Goal: Transaction & Acquisition: Book appointment/travel/reservation

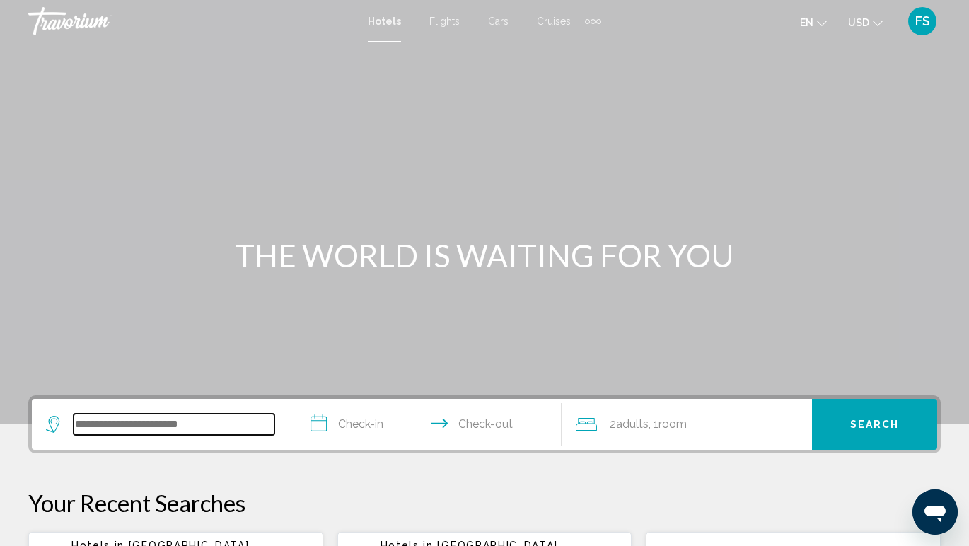
click at [222, 429] on input "Search widget" at bounding box center [174, 424] width 201 height 21
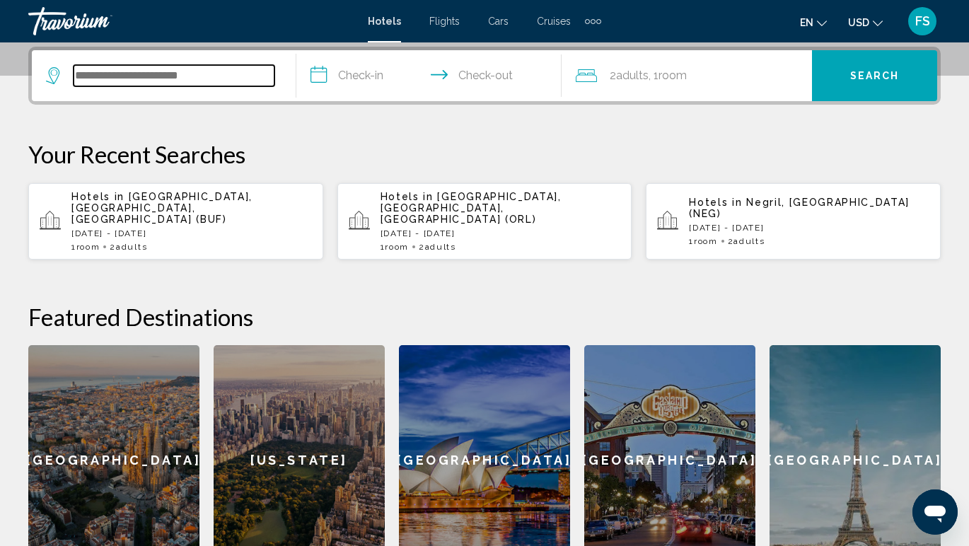
scroll to position [349, 0]
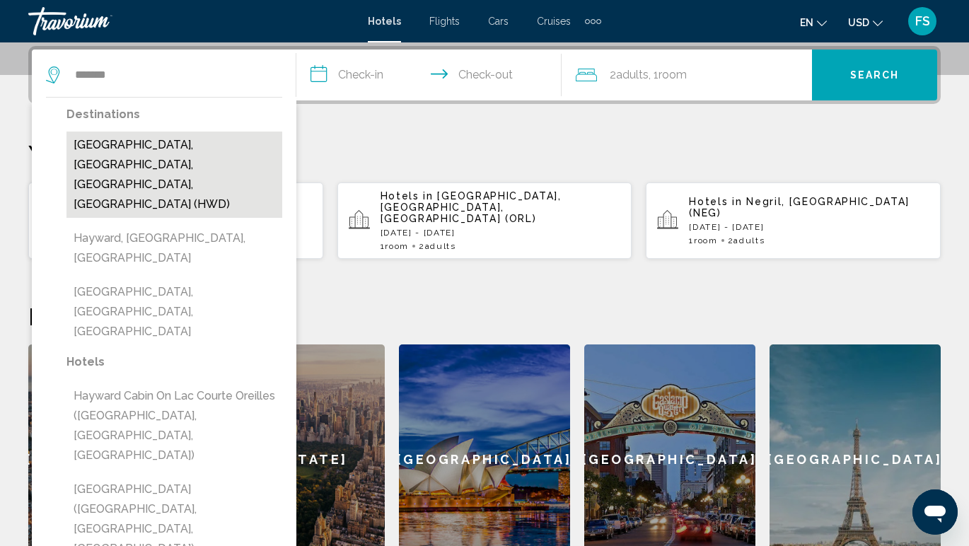
click at [149, 170] on button "[GEOGRAPHIC_DATA], [GEOGRAPHIC_DATA], [GEOGRAPHIC_DATA], [GEOGRAPHIC_DATA] (HWD)" at bounding box center [174, 175] width 216 height 86
type input "**********"
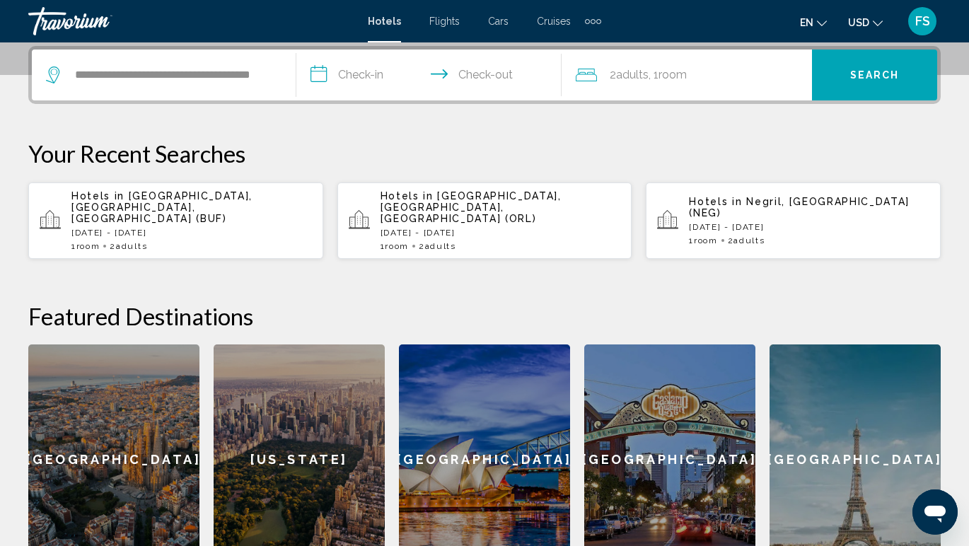
click at [381, 80] on input "**********" at bounding box center [431, 77] width 270 height 55
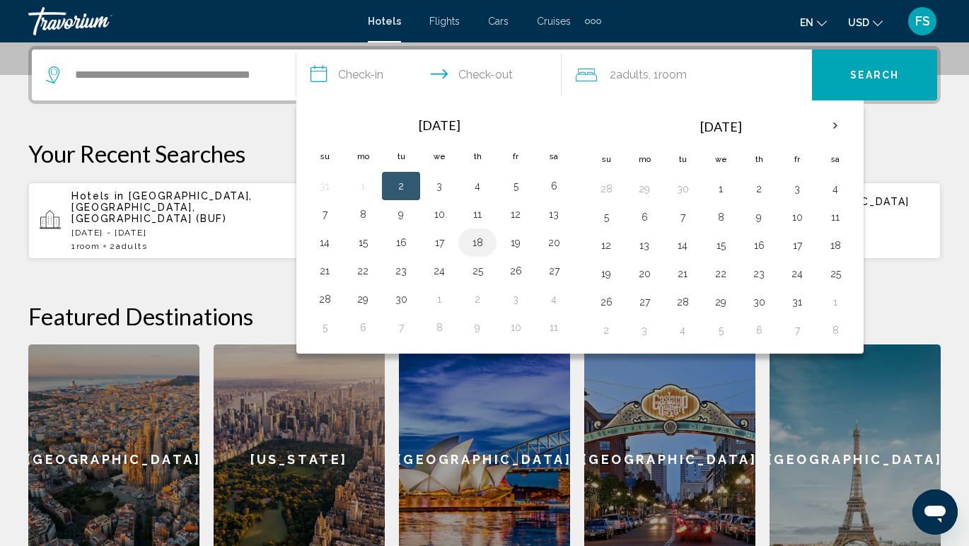
click at [481, 246] on button "18" at bounding box center [477, 243] width 23 height 20
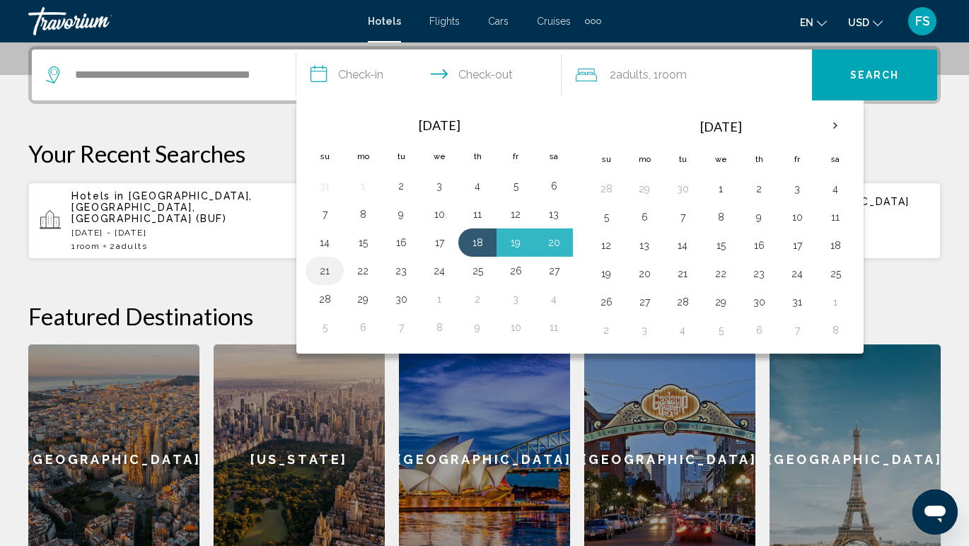
click at [330, 271] on button "21" at bounding box center [324, 271] width 23 height 20
type input "**********"
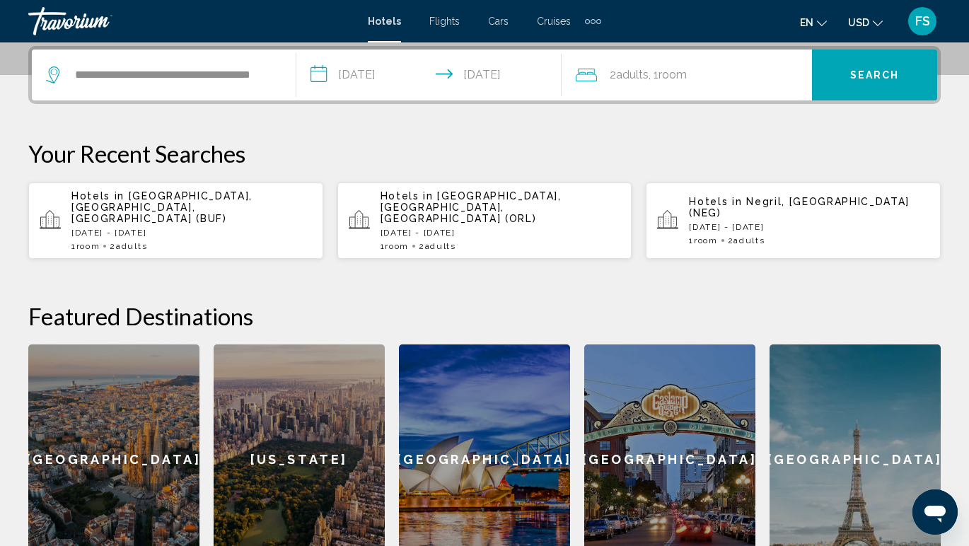
click at [652, 83] on span ", 1 Room rooms" at bounding box center [668, 75] width 38 height 20
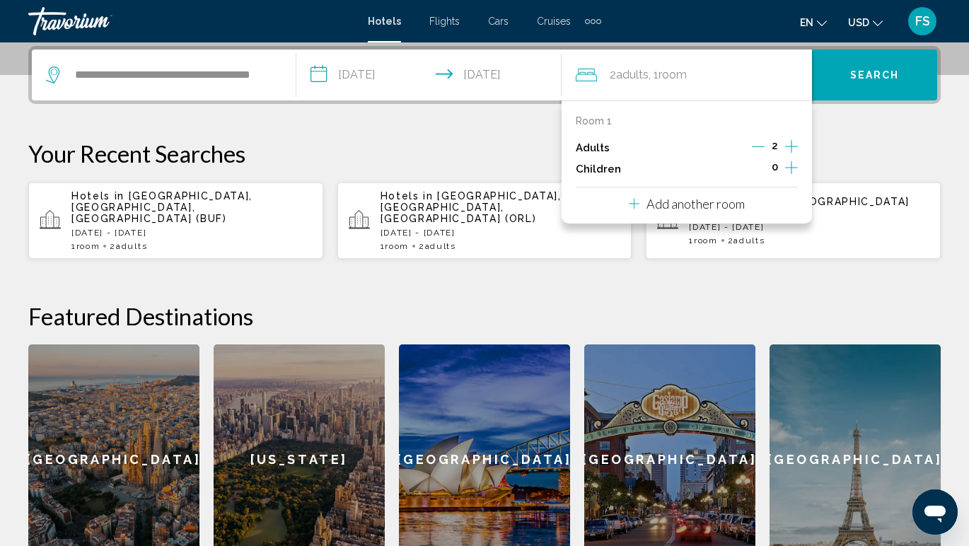
click at [793, 147] on icon "Increment adults" at bounding box center [791, 146] width 13 height 17
click at [845, 82] on button "Search" at bounding box center [874, 75] width 125 height 51
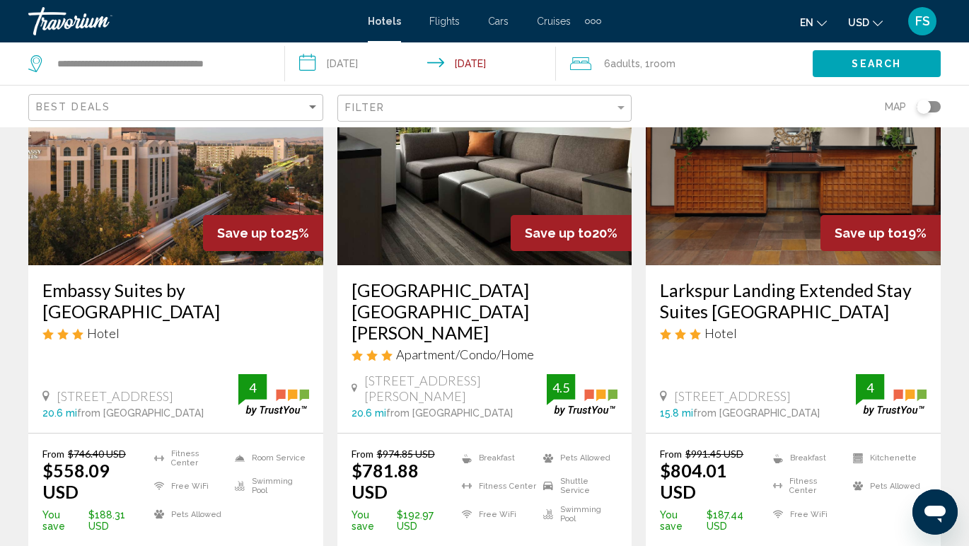
scroll to position [134, 0]
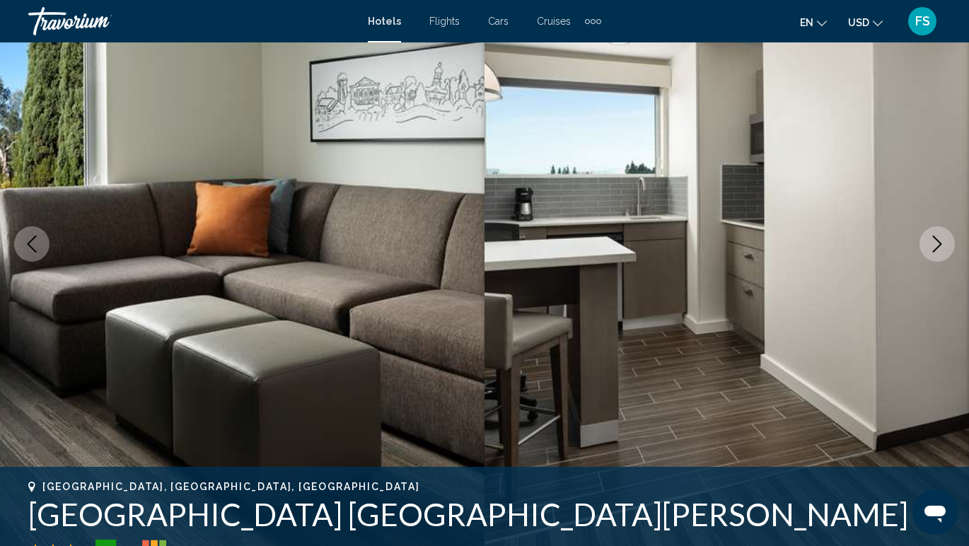
scroll to position [105, 0]
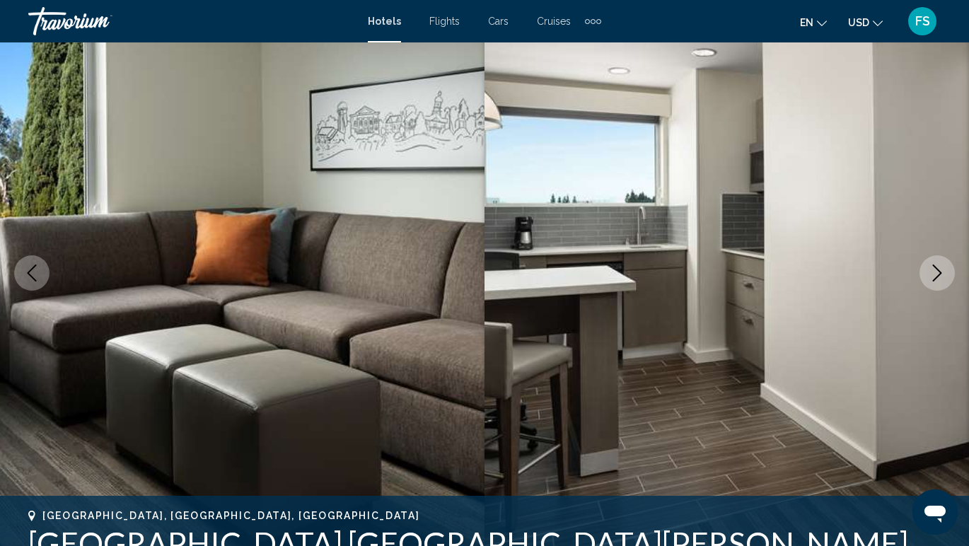
click at [942, 274] on icon "Next image" at bounding box center [937, 273] width 17 height 17
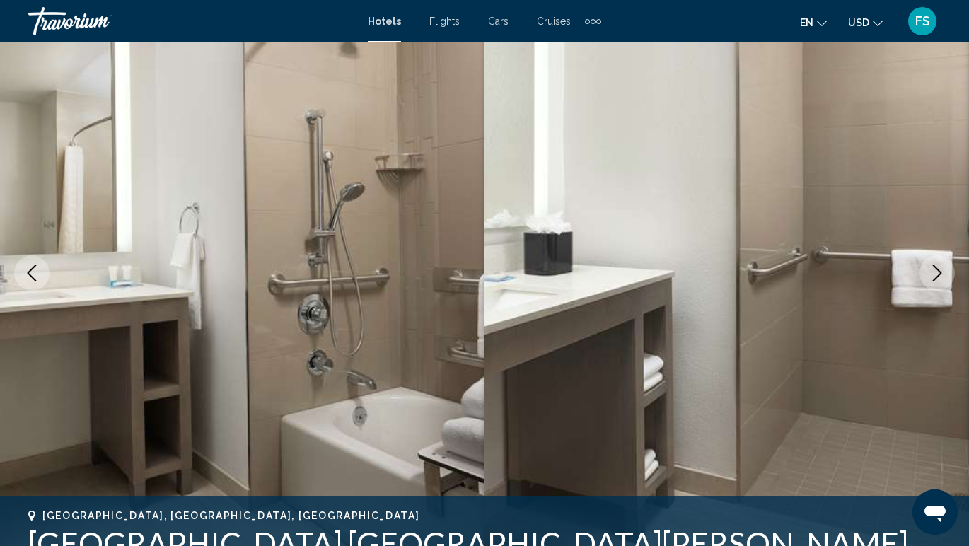
click at [941, 276] on icon "Next image" at bounding box center [937, 273] width 17 height 17
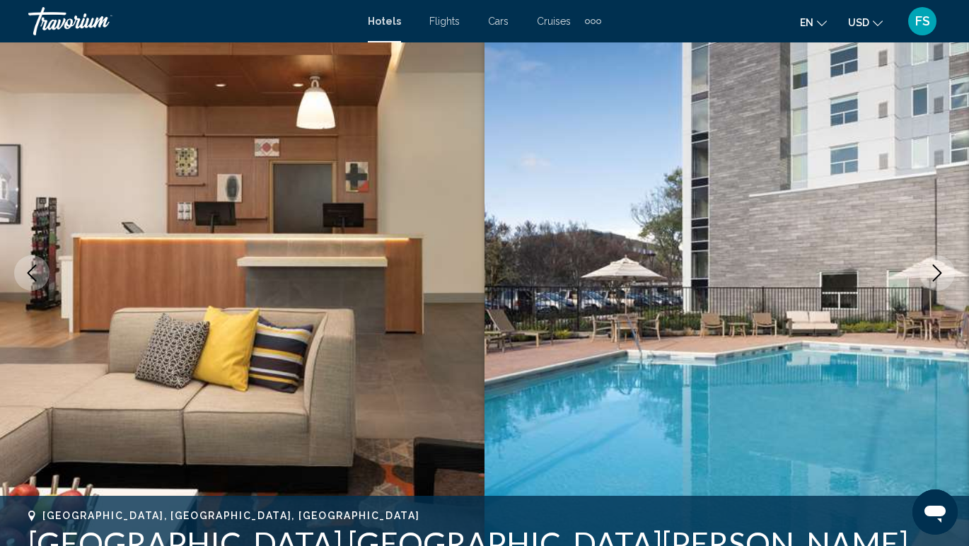
click at [941, 276] on icon "Next image" at bounding box center [937, 273] width 17 height 17
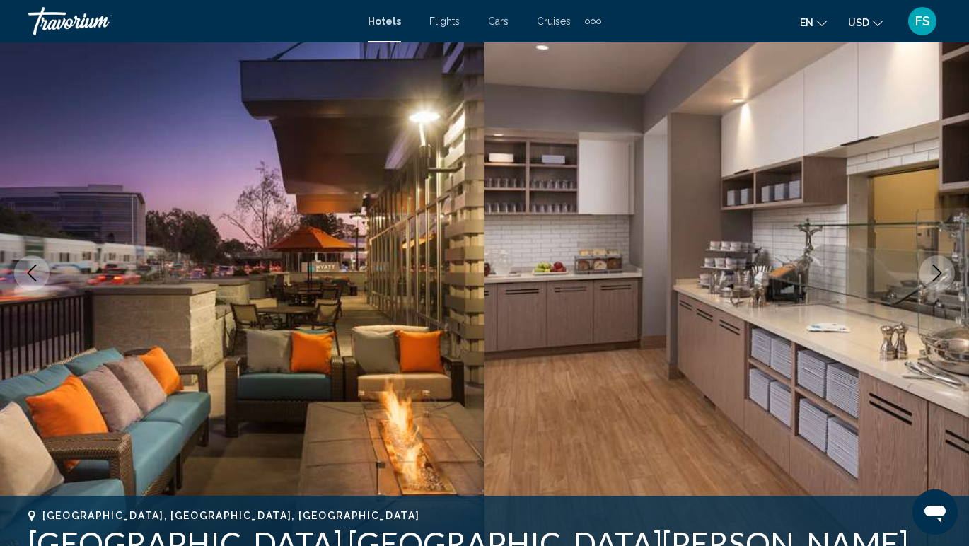
click at [941, 276] on icon "Next image" at bounding box center [937, 273] width 17 height 17
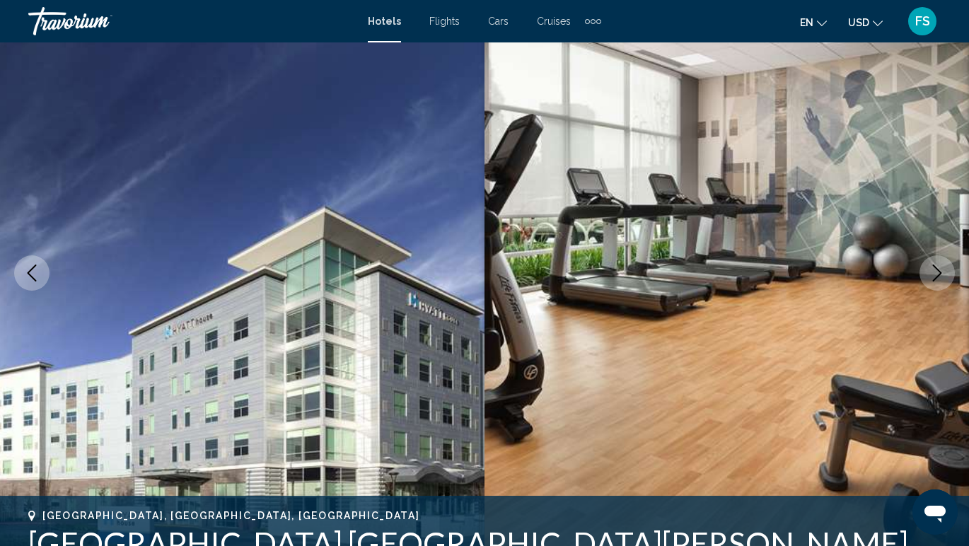
click at [941, 276] on icon "Next image" at bounding box center [937, 273] width 17 height 17
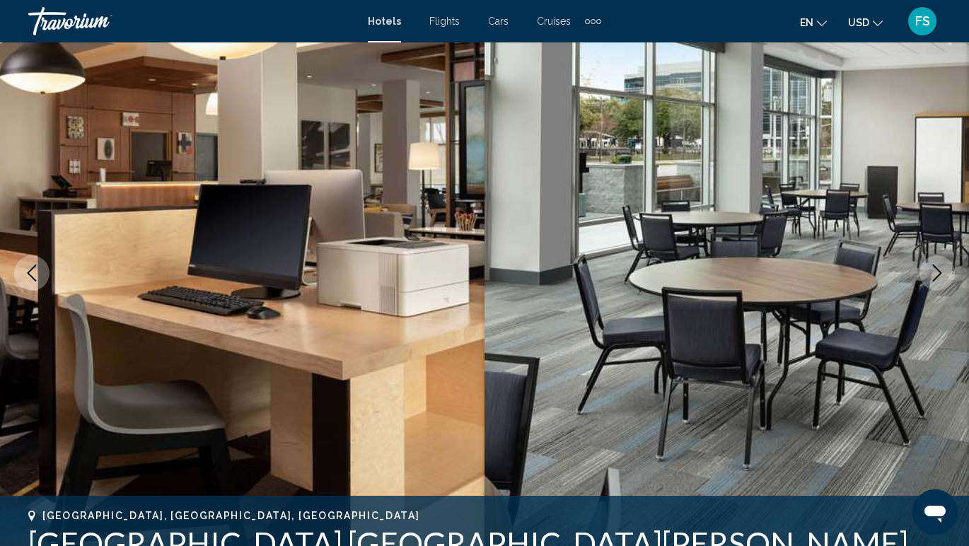
click at [941, 276] on icon "Next image" at bounding box center [937, 273] width 17 height 17
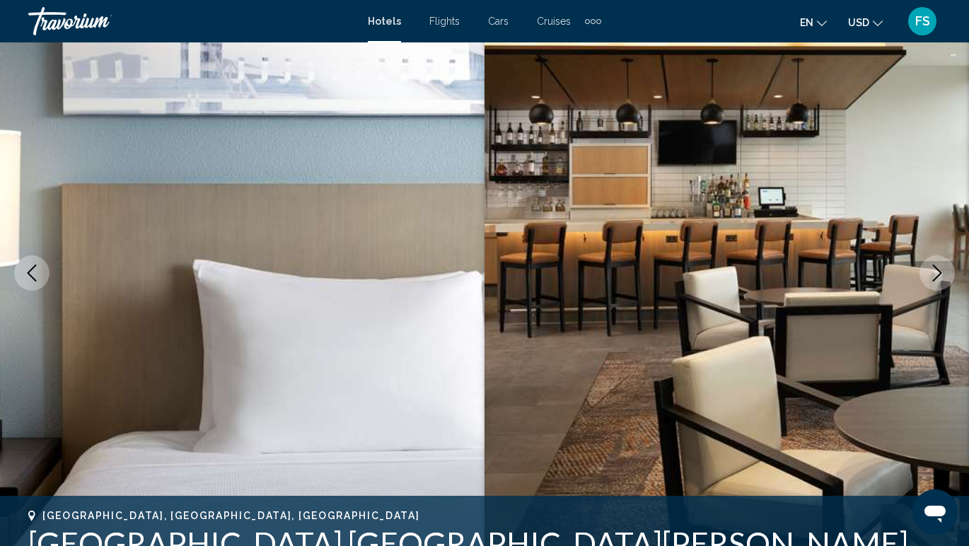
click at [941, 276] on icon "Next image" at bounding box center [937, 273] width 17 height 17
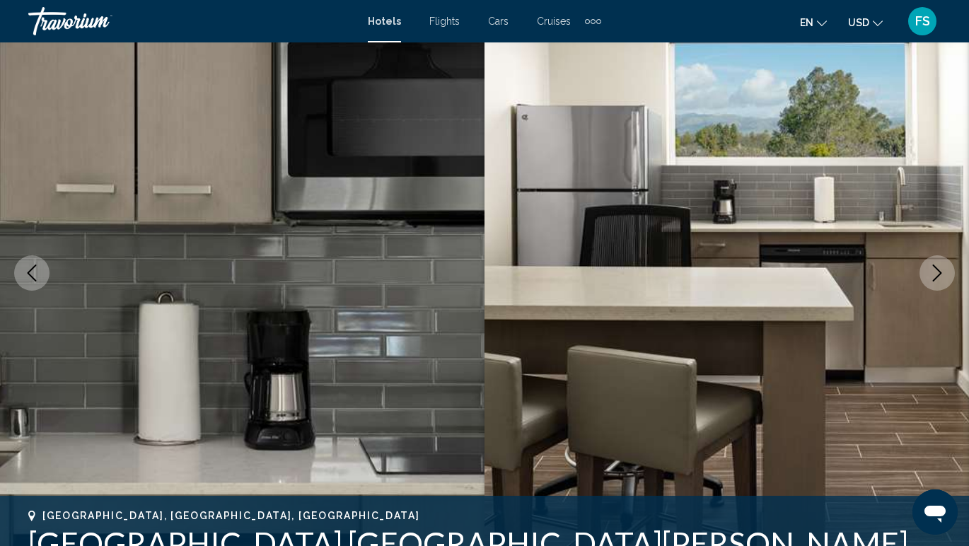
click at [941, 276] on icon "Next image" at bounding box center [937, 273] width 17 height 17
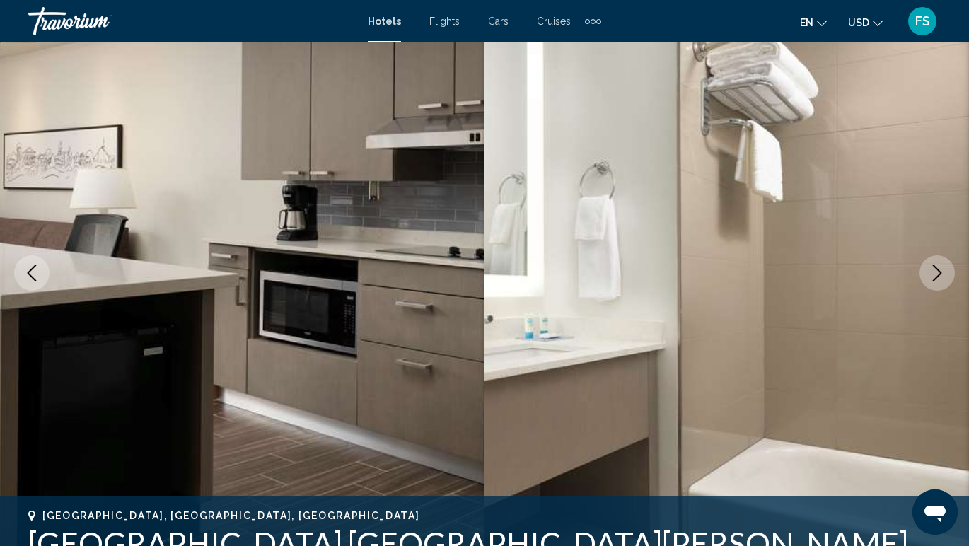
click at [941, 276] on icon "Next image" at bounding box center [937, 273] width 17 height 17
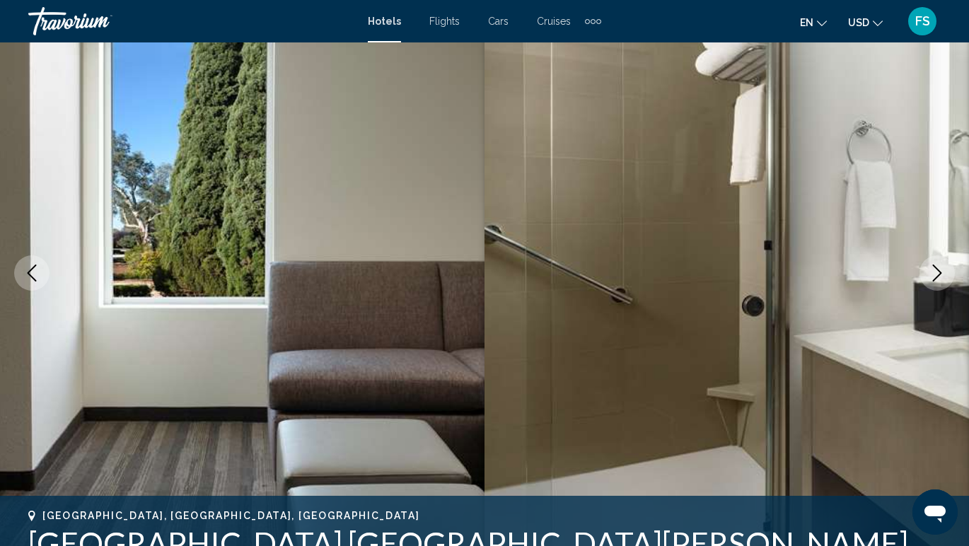
click at [941, 276] on icon "Next image" at bounding box center [937, 273] width 17 height 17
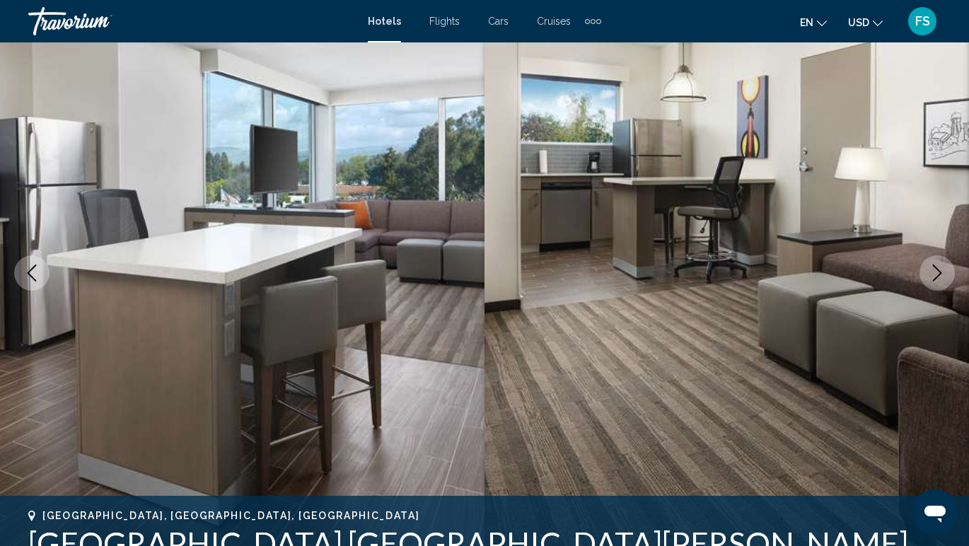
click at [941, 276] on icon "Next image" at bounding box center [937, 273] width 17 height 17
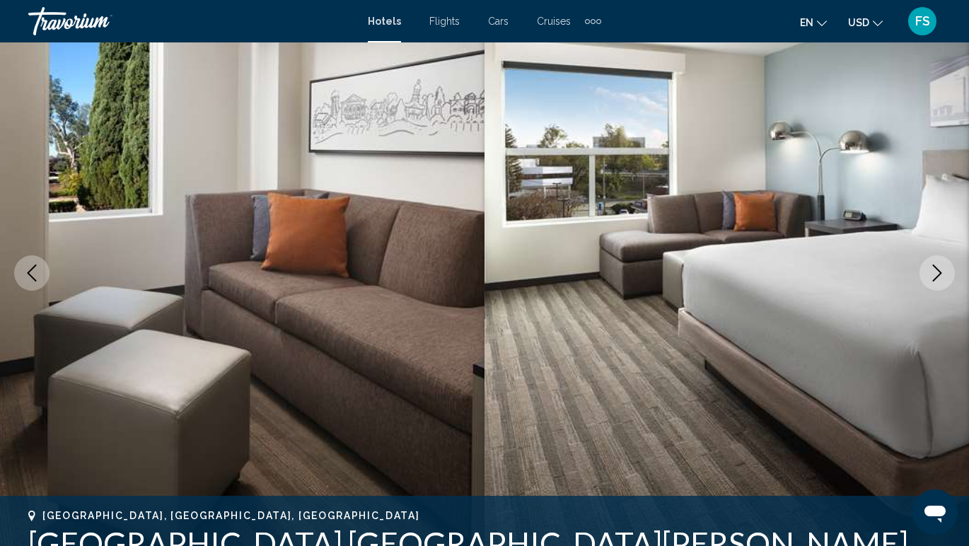
click at [941, 276] on icon "Next image" at bounding box center [937, 273] width 17 height 17
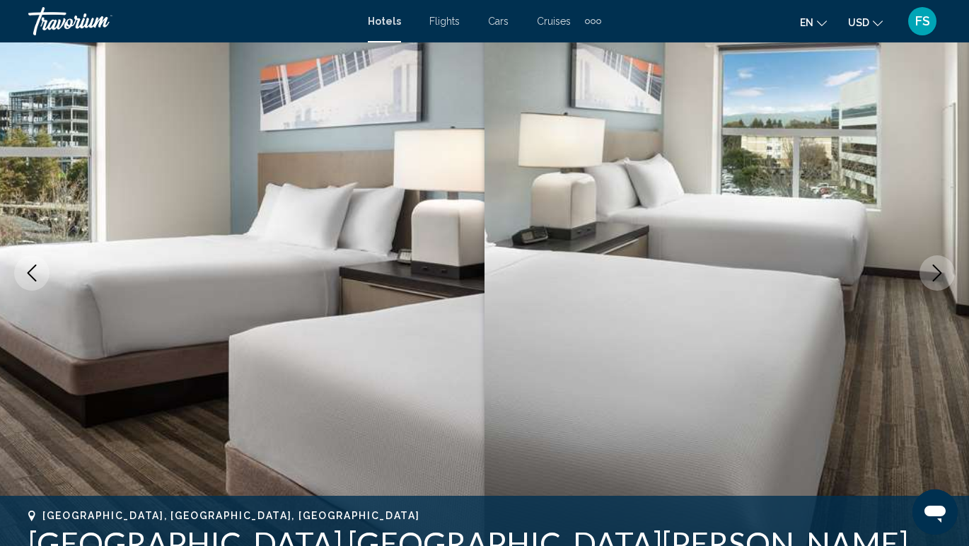
click at [941, 276] on icon "Next image" at bounding box center [937, 273] width 17 height 17
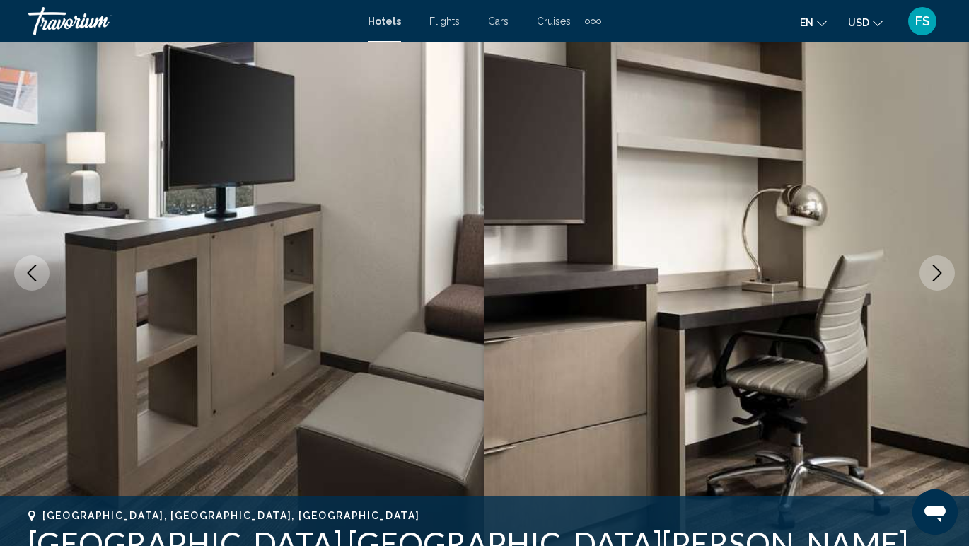
click at [941, 276] on icon "Next image" at bounding box center [937, 273] width 17 height 17
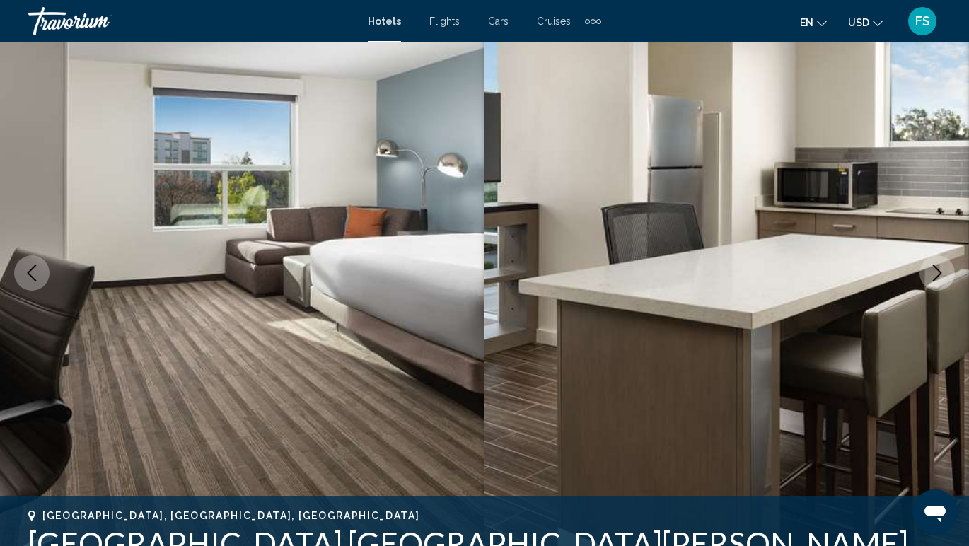
click at [941, 276] on icon "Next image" at bounding box center [937, 273] width 17 height 17
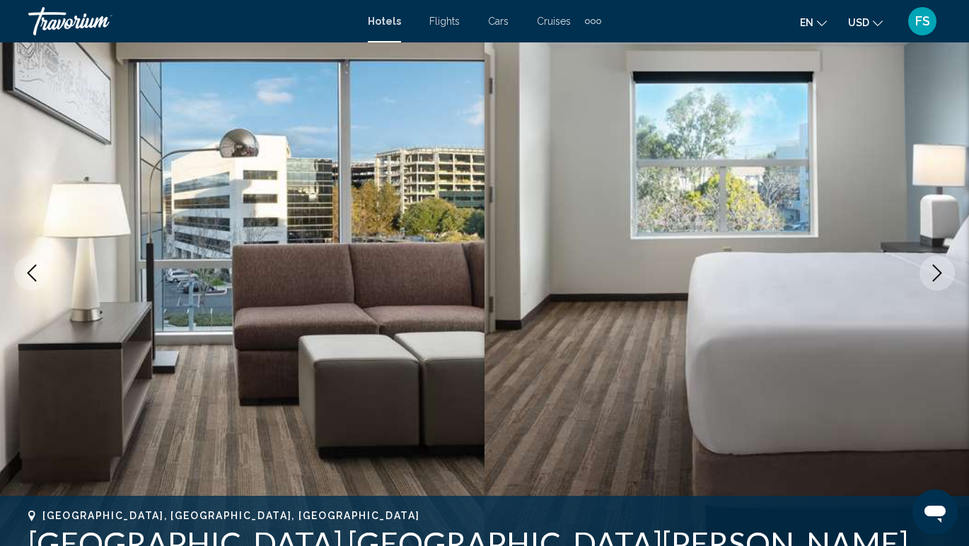
click at [941, 276] on icon "Next image" at bounding box center [937, 273] width 17 height 17
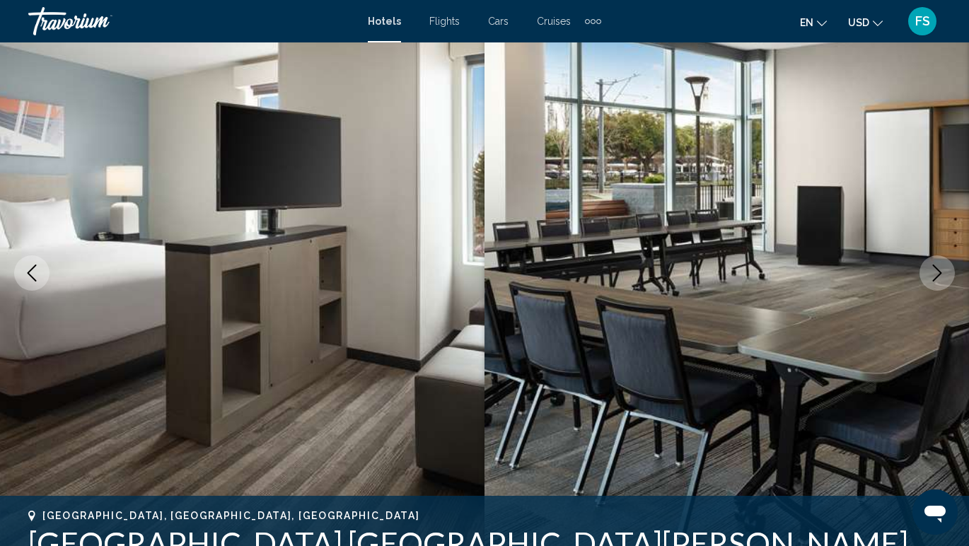
click at [941, 276] on icon "Next image" at bounding box center [937, 273] width 17 height 17
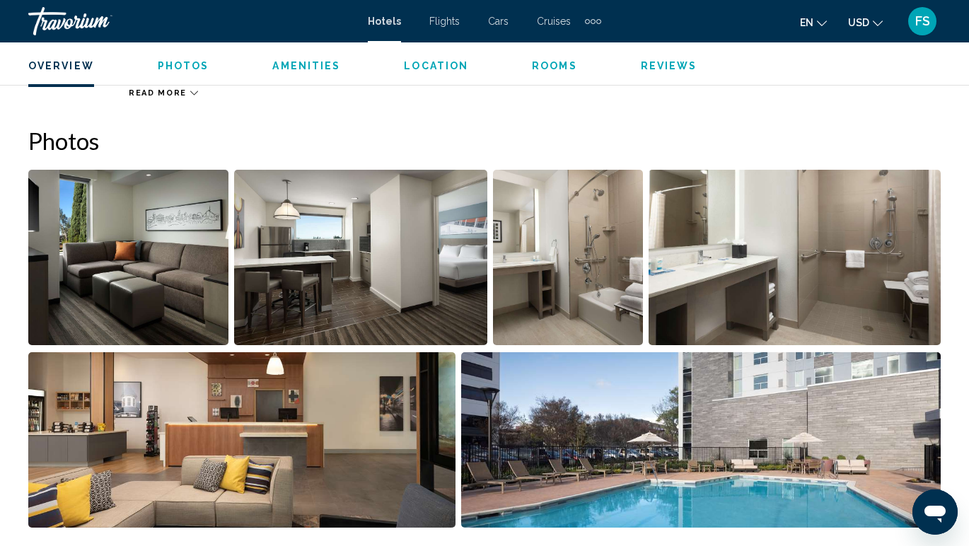
scroll to position [845, 0]
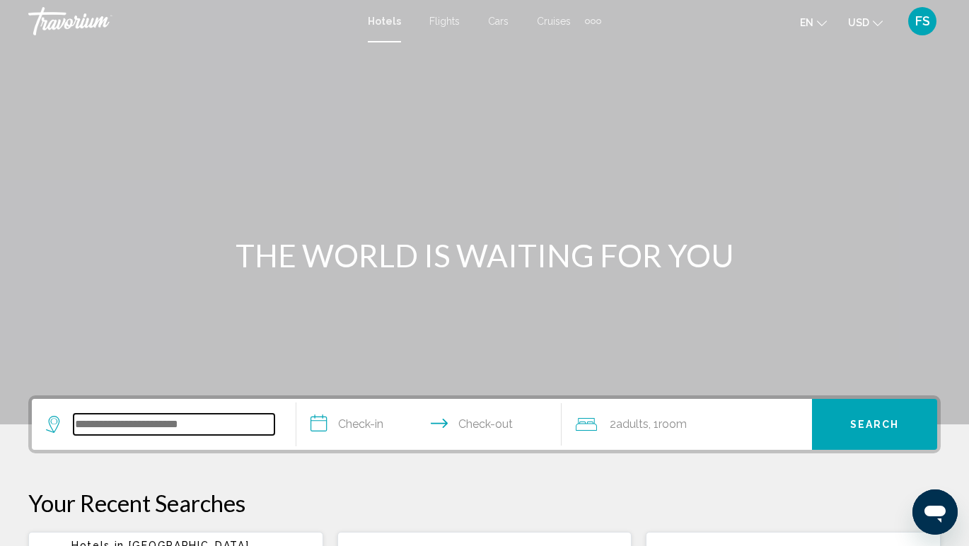
click at [105, 425] on input "Search widget" at bounding box center [174, 424] width 201 height 21
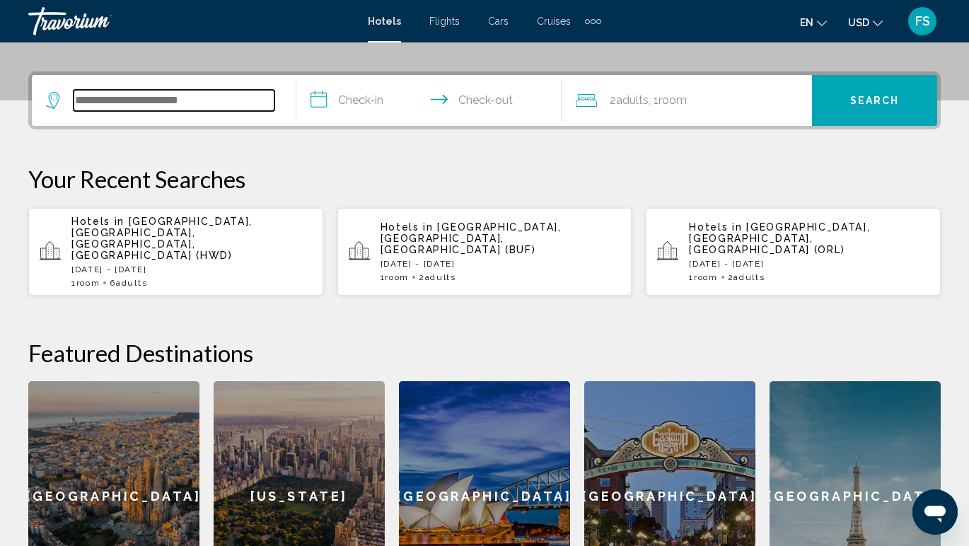
scroll to position [349, 0]
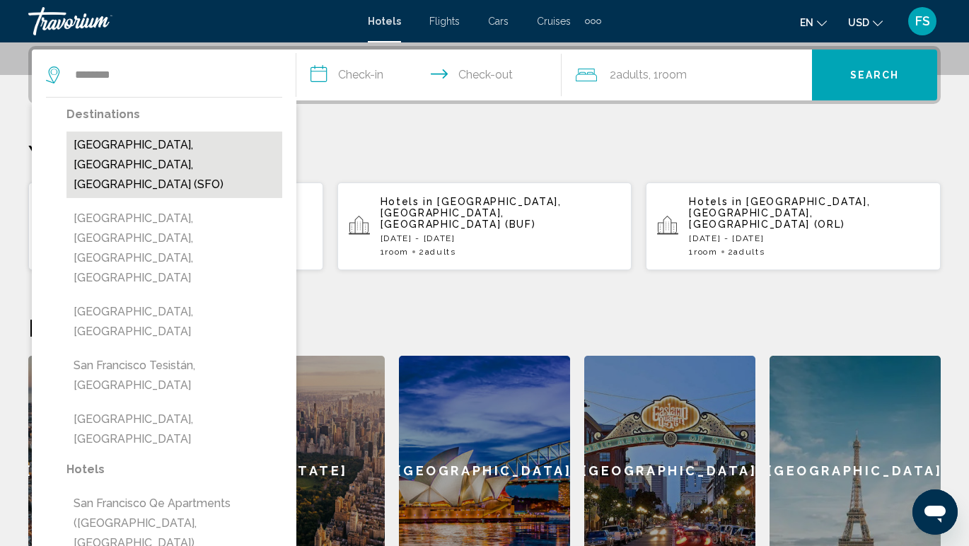
click at [157, 142] on button "[GEOGRAPHIC_DATA], [GEOGRAPHIC_DATA], [GEOGRAPHIC_DATA] (SFO)" at bounding box center [174, 165] width 216 height 66
type input "**********"
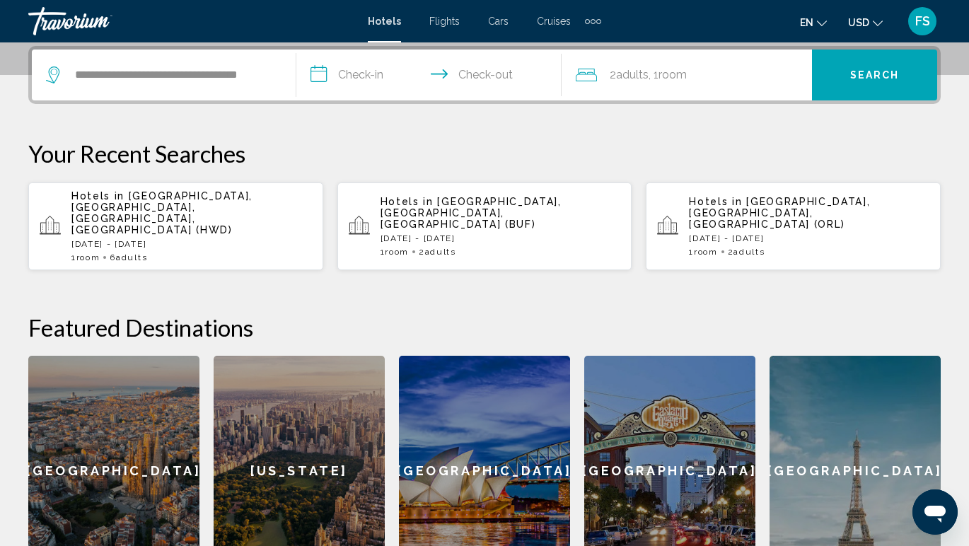
click at [337, 79] on input "**********" at bounding box center [431, 77] width 270 height 55
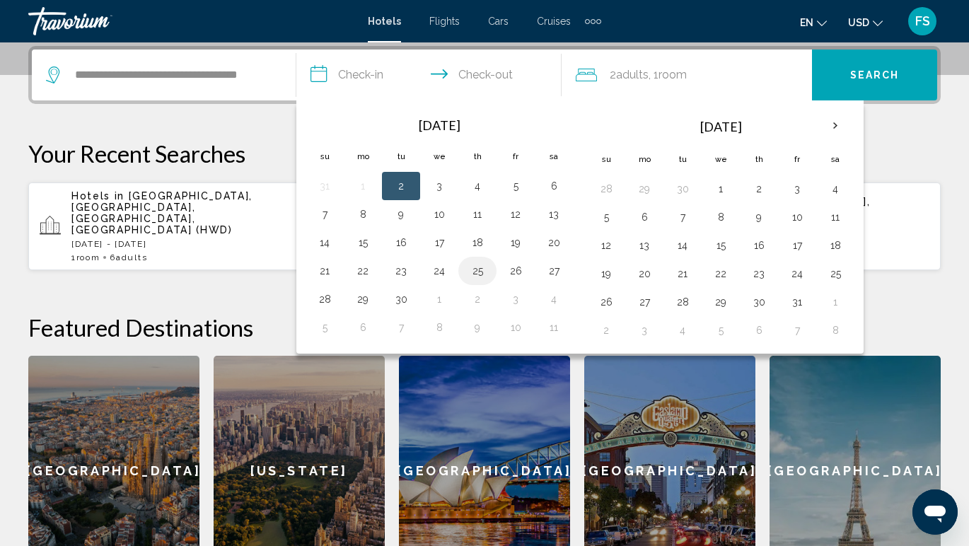
click at [477, 275] on button "25" at bounding box center [477, 271] width 23 height 20
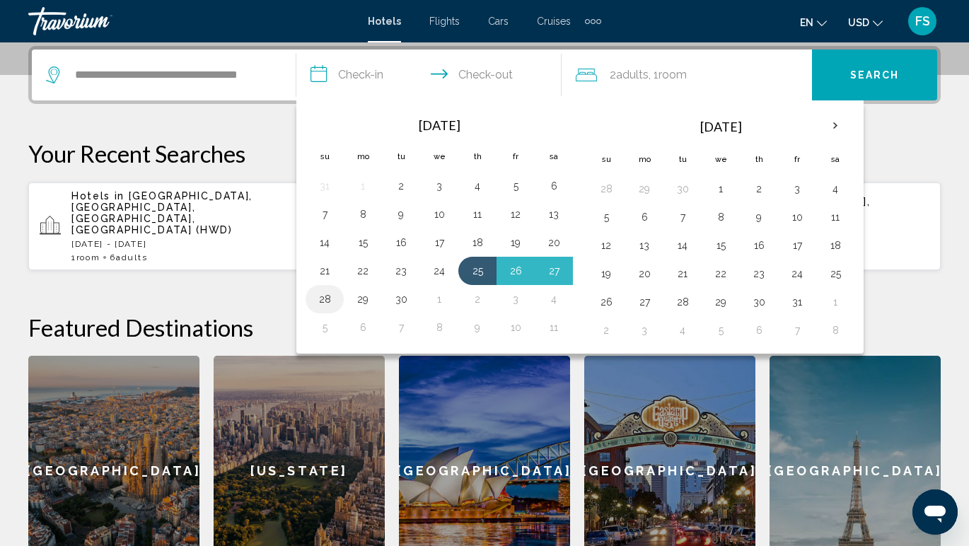
click at [325, 298] on button "28" at bounding box center [324, 299] width 23 height 20
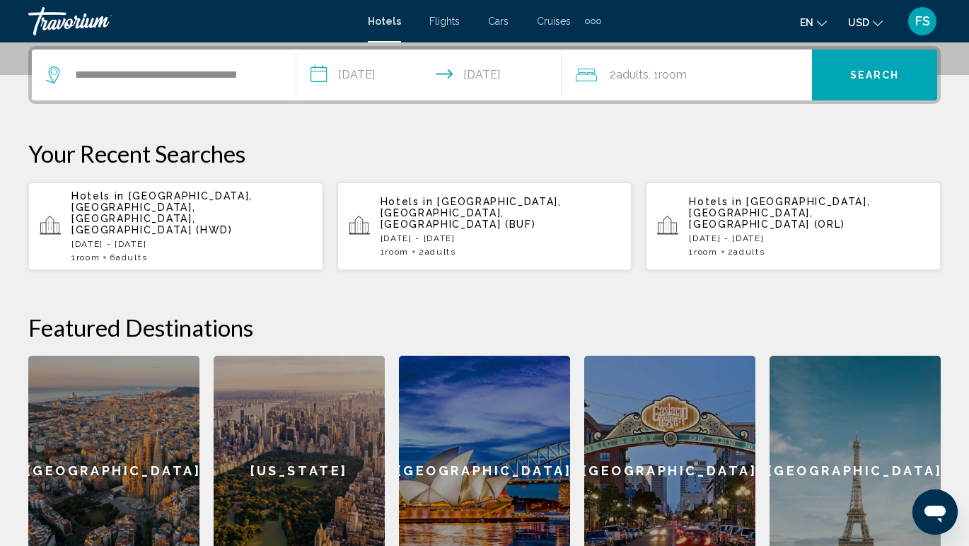
click at [405, 71] on input "**********" at bounding box center [431, 77] width 270 height 55
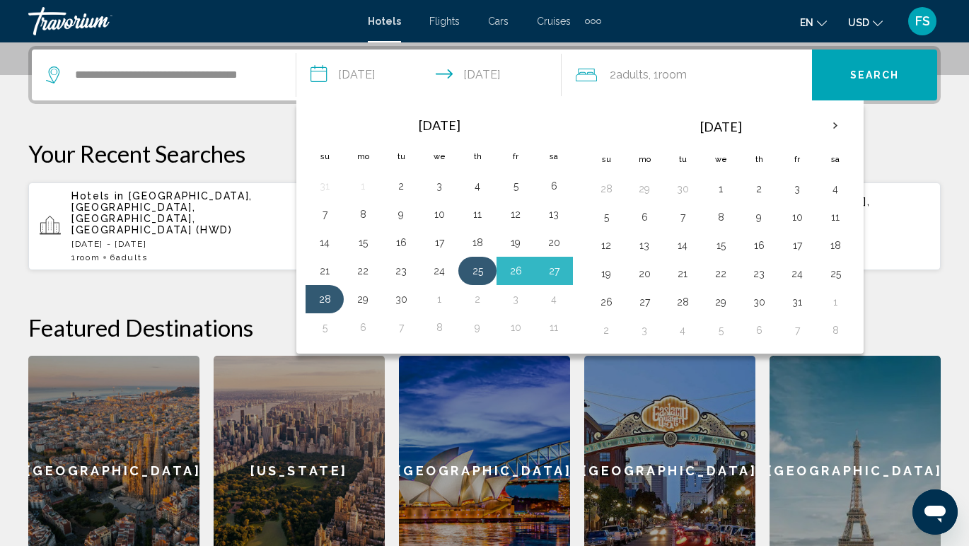
click at [478, 270] on button "25" at bounding box center [477, 271] width 23 height 20
click at [370, 301] on button "29" at bounding box center [363, 299] width 23 height 20
type input "**********"
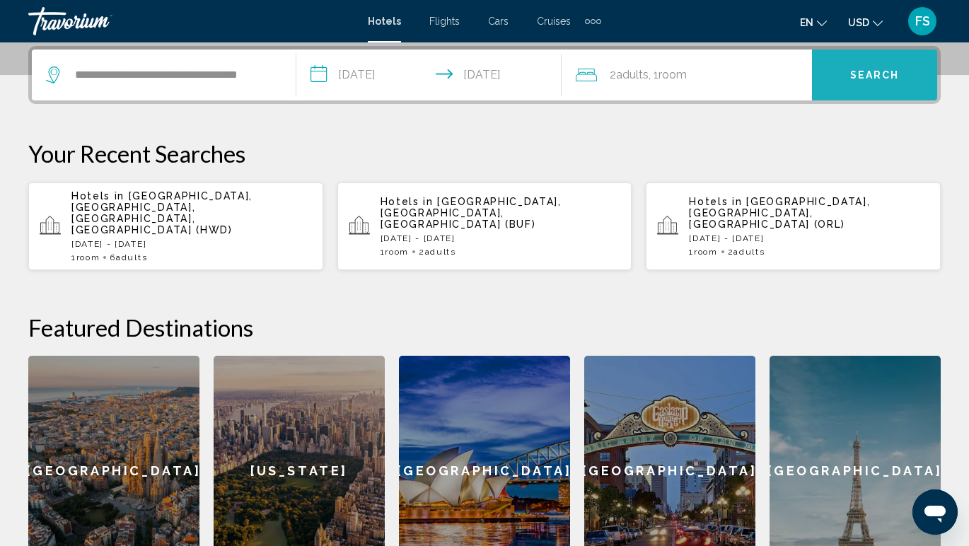
click at [847, 76] on button "Search" at bounding box center [874, 75] width 125 height 51
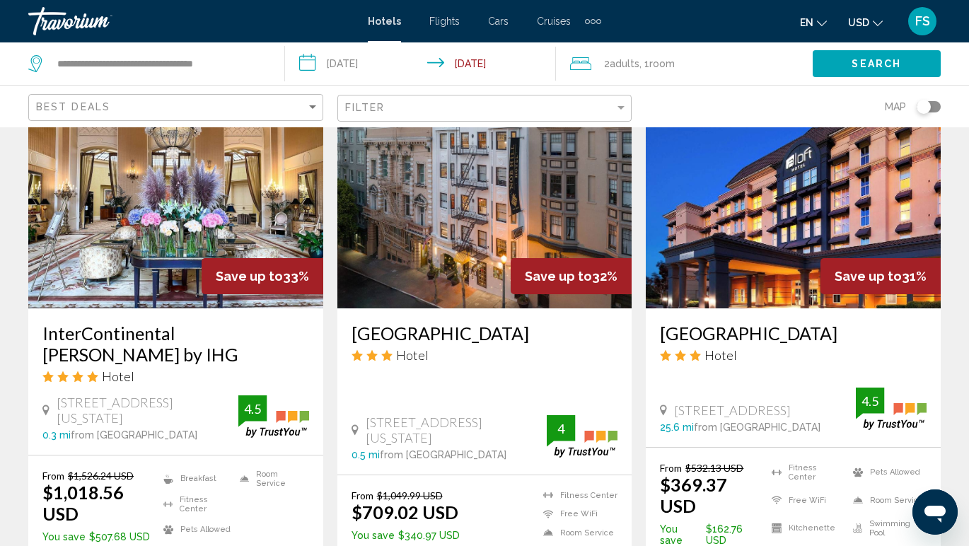
scroll to position [1211, 0]
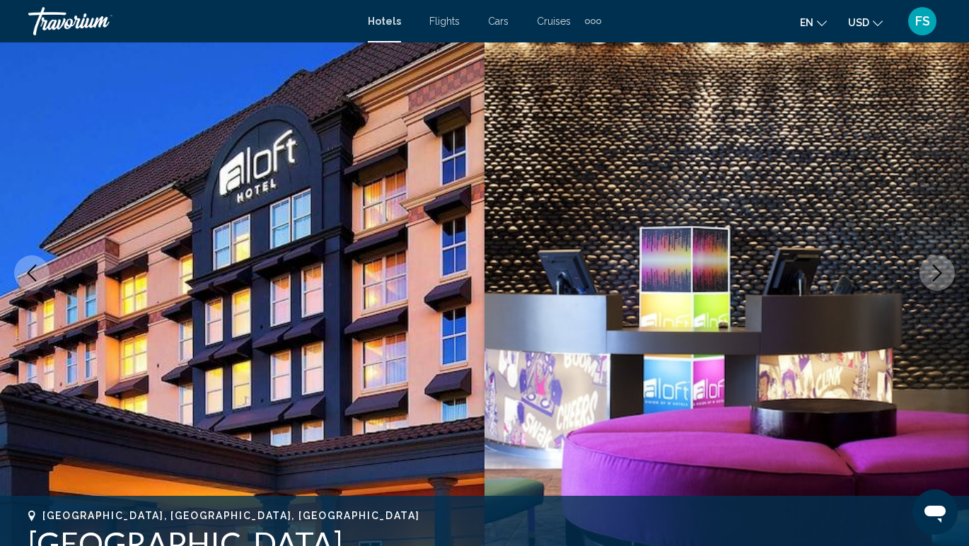
click at [934, 285] on button "Next image" at bounding box center [936, 272] width 35 height 35
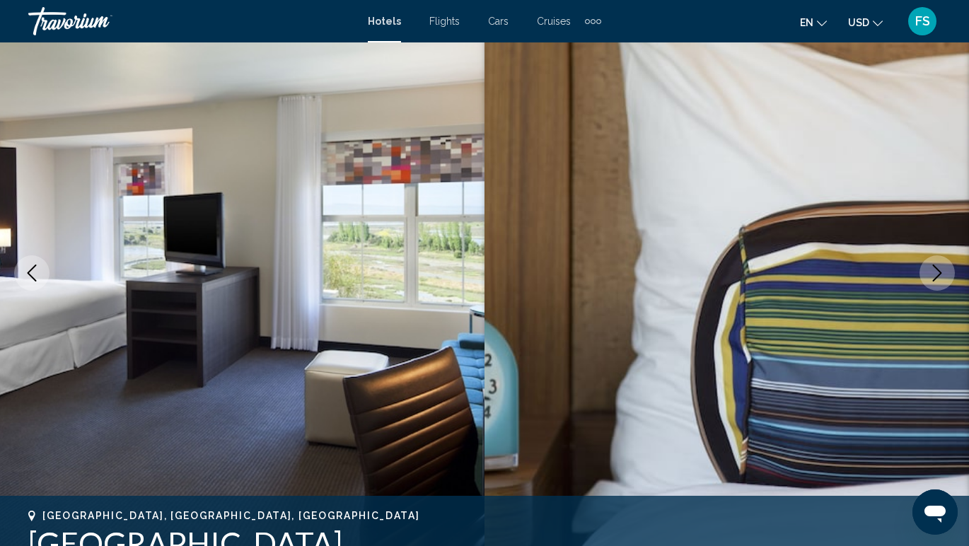
click at [934, 285] on button "Next image" at bounding box center [936, 272] width 35 height 35
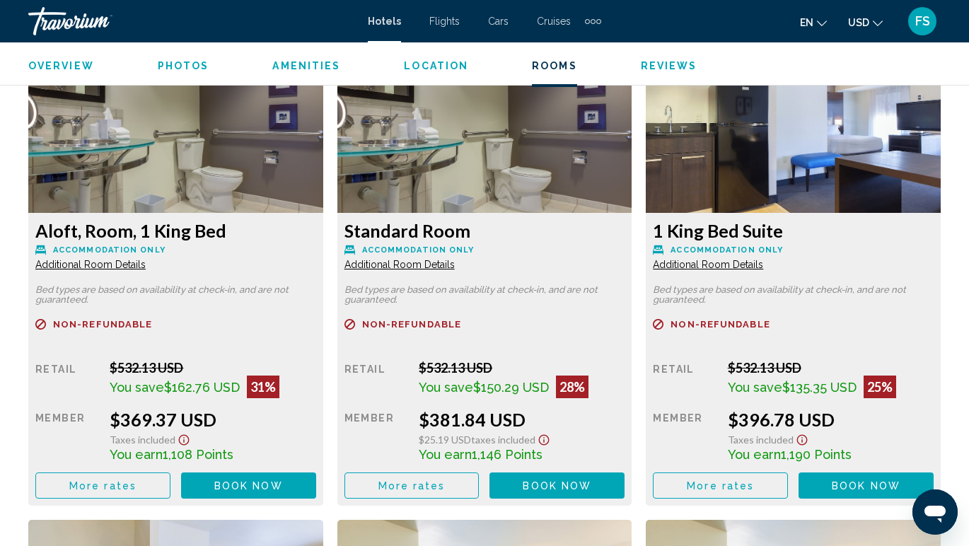
scroll to position [2178, 0]
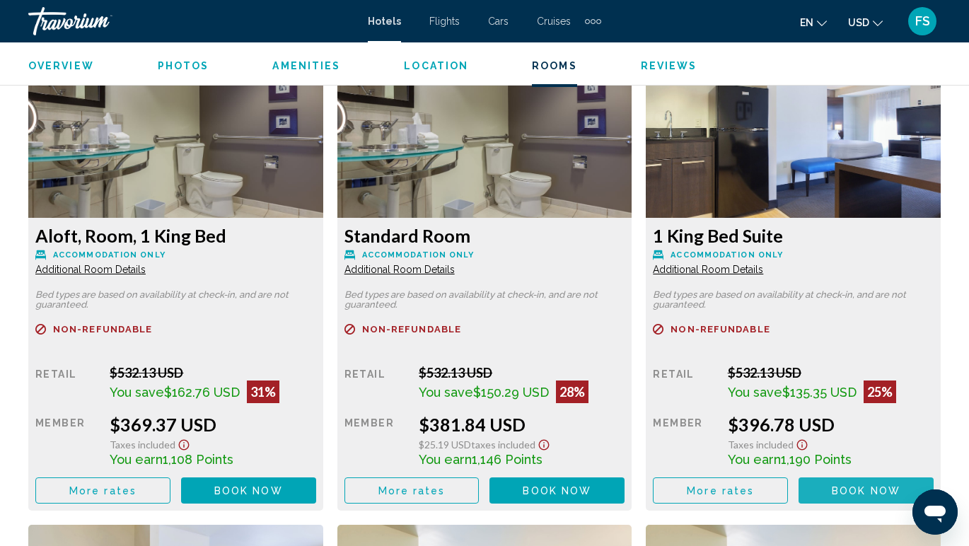
click at [861, 492] on span "Book now" at bounding box center [866, 490] width 69 height 11
